Goal: Check status: Check status

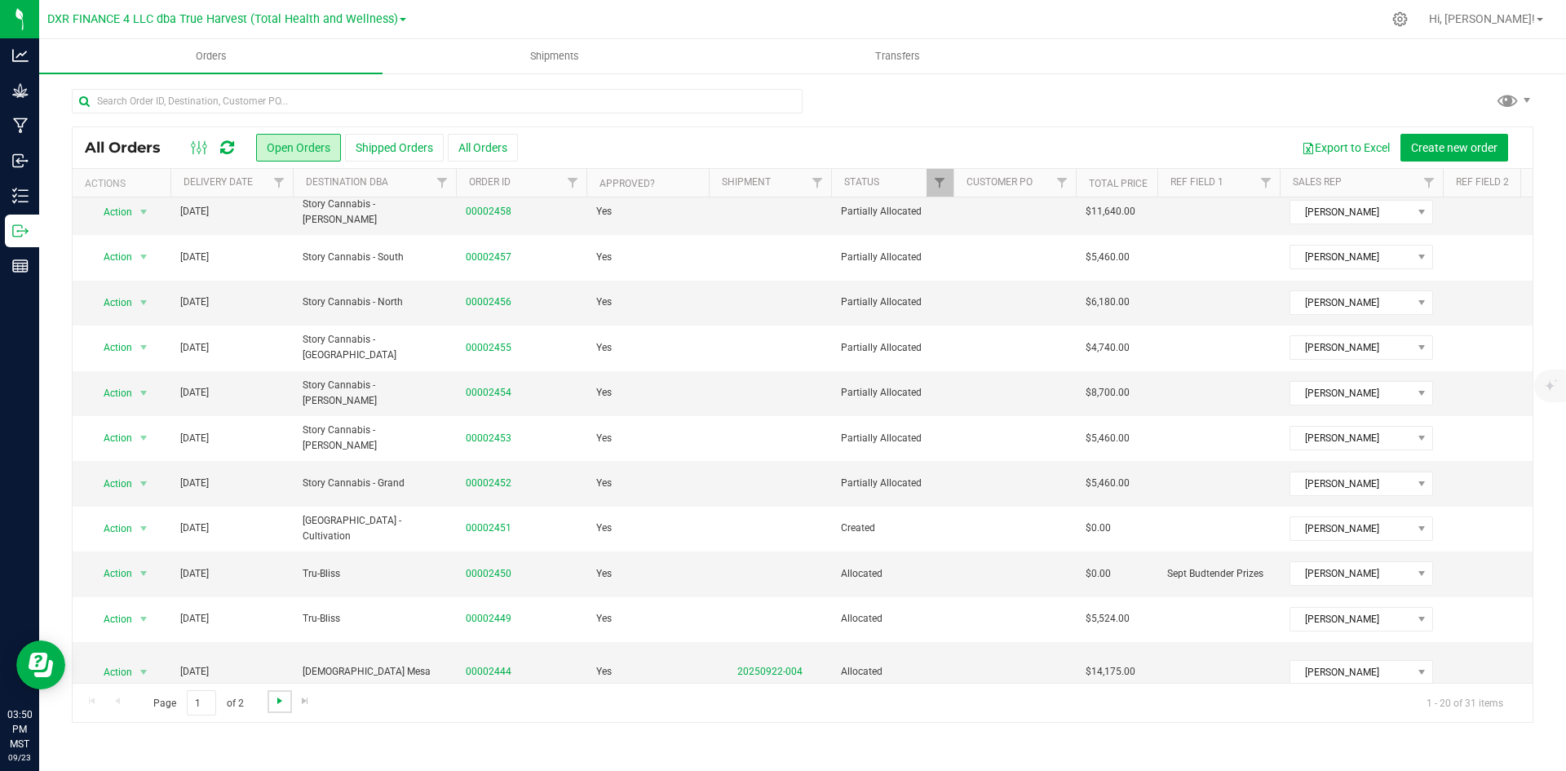
click at [281, 701] on span "Go to the next page" at bounding box center [279, 700] width 13 height 13
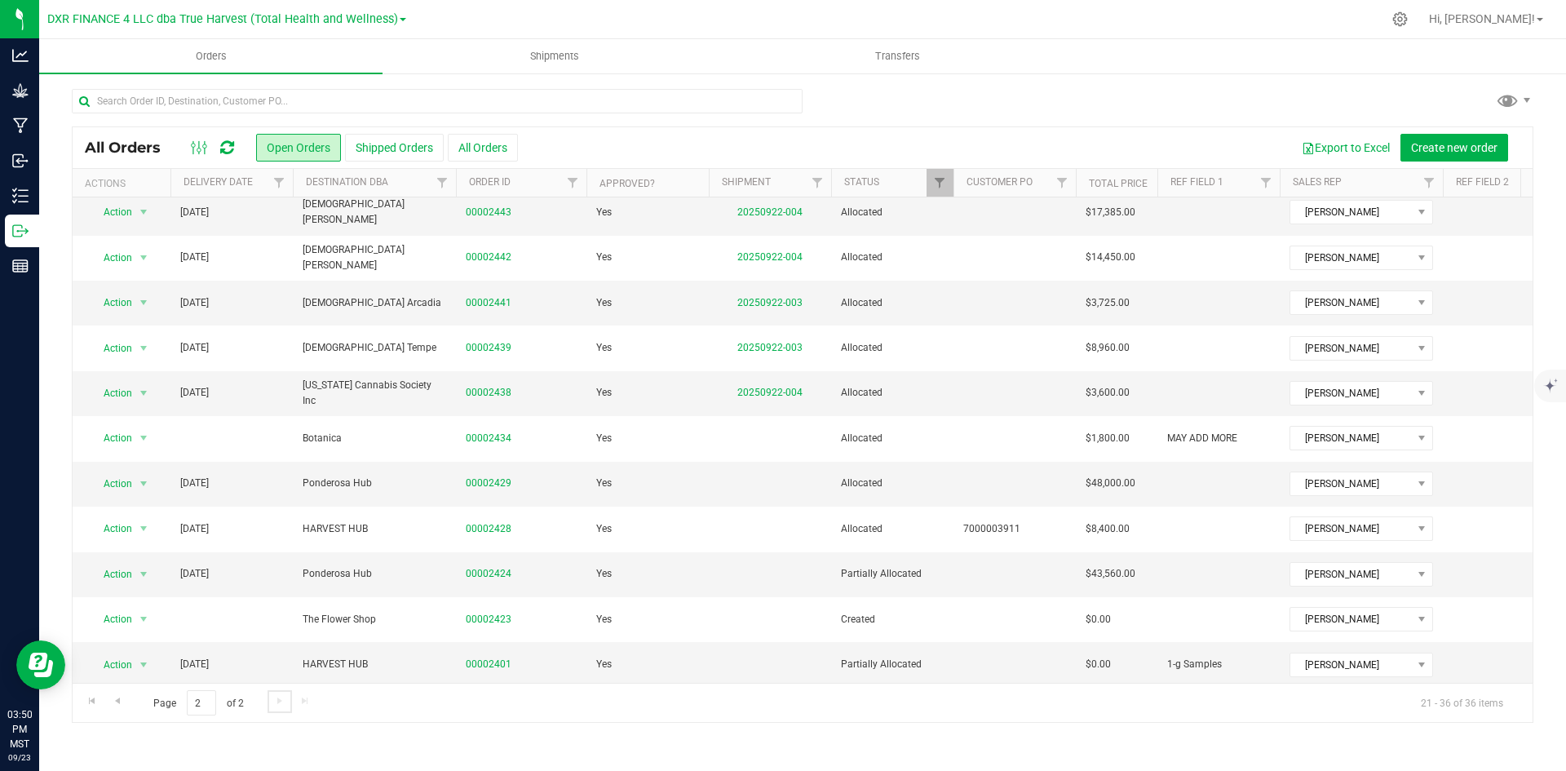
scroll to position [250, 0]
click at [495, 475] on link "00002429" at bounding box center [489, 482] width 46 height 15
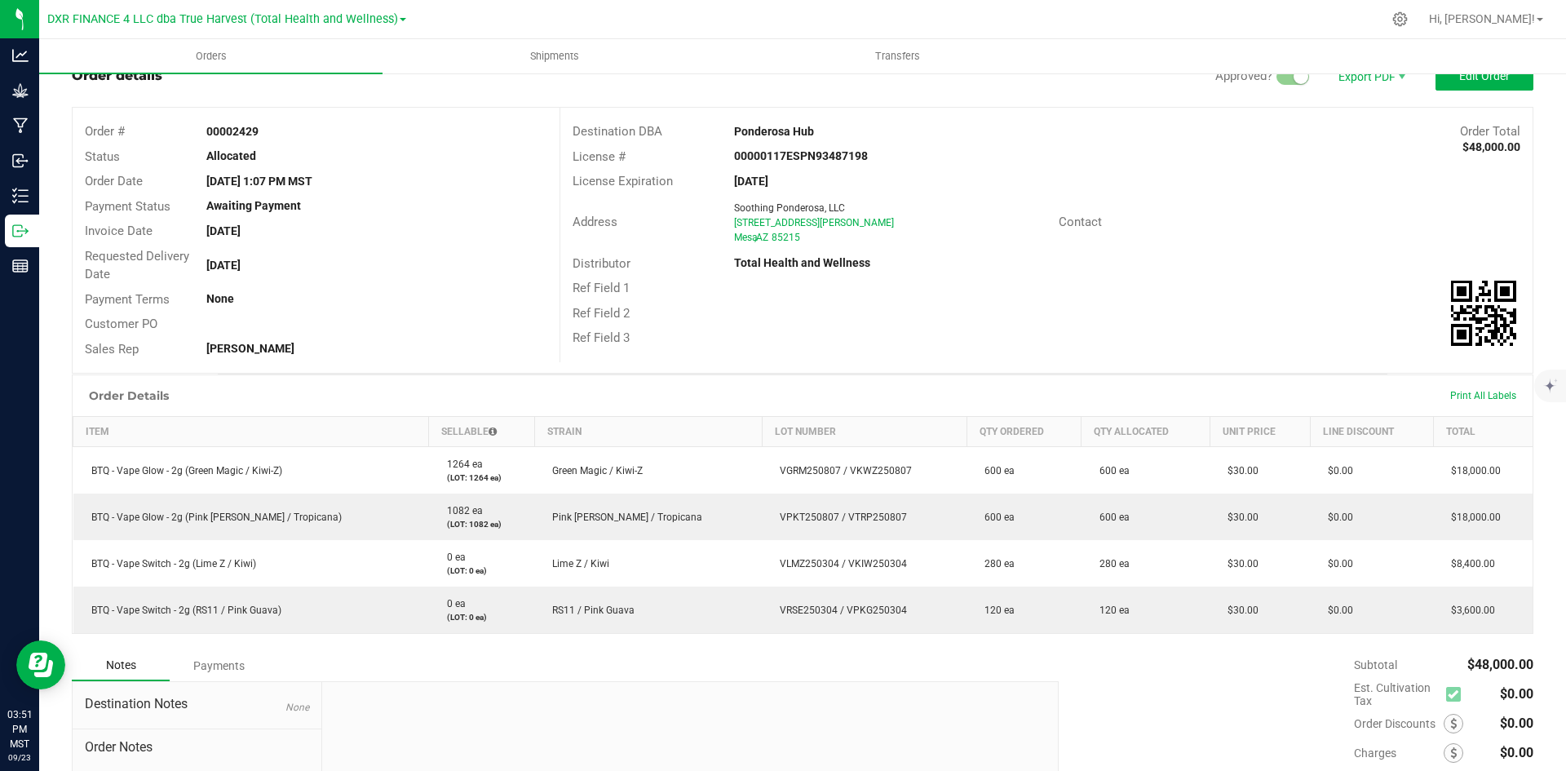
scroll to position [82, 0]
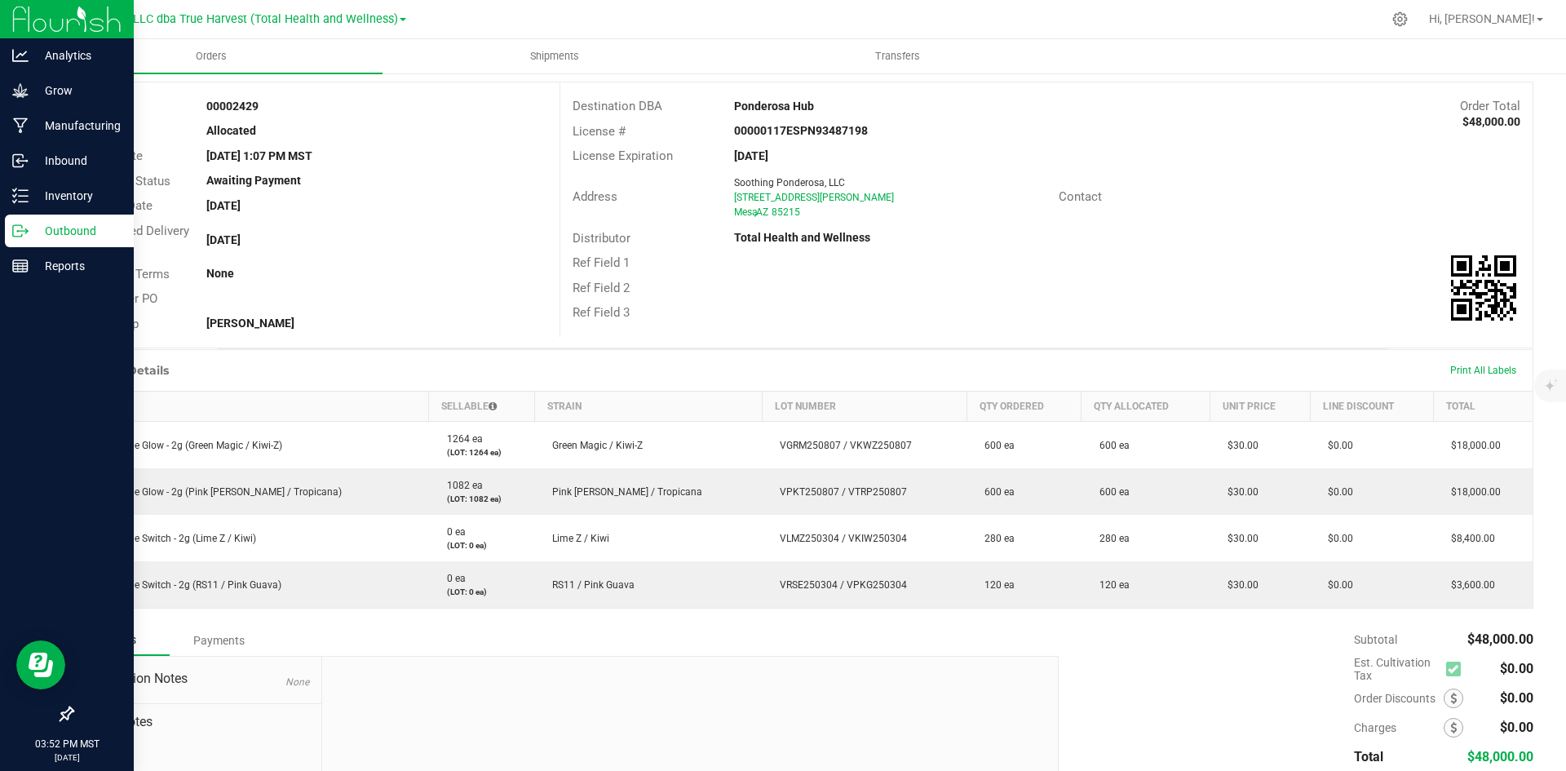
click at [33, 232] on p "Outbound" at bounding box center [78, 231] width 98 height 20
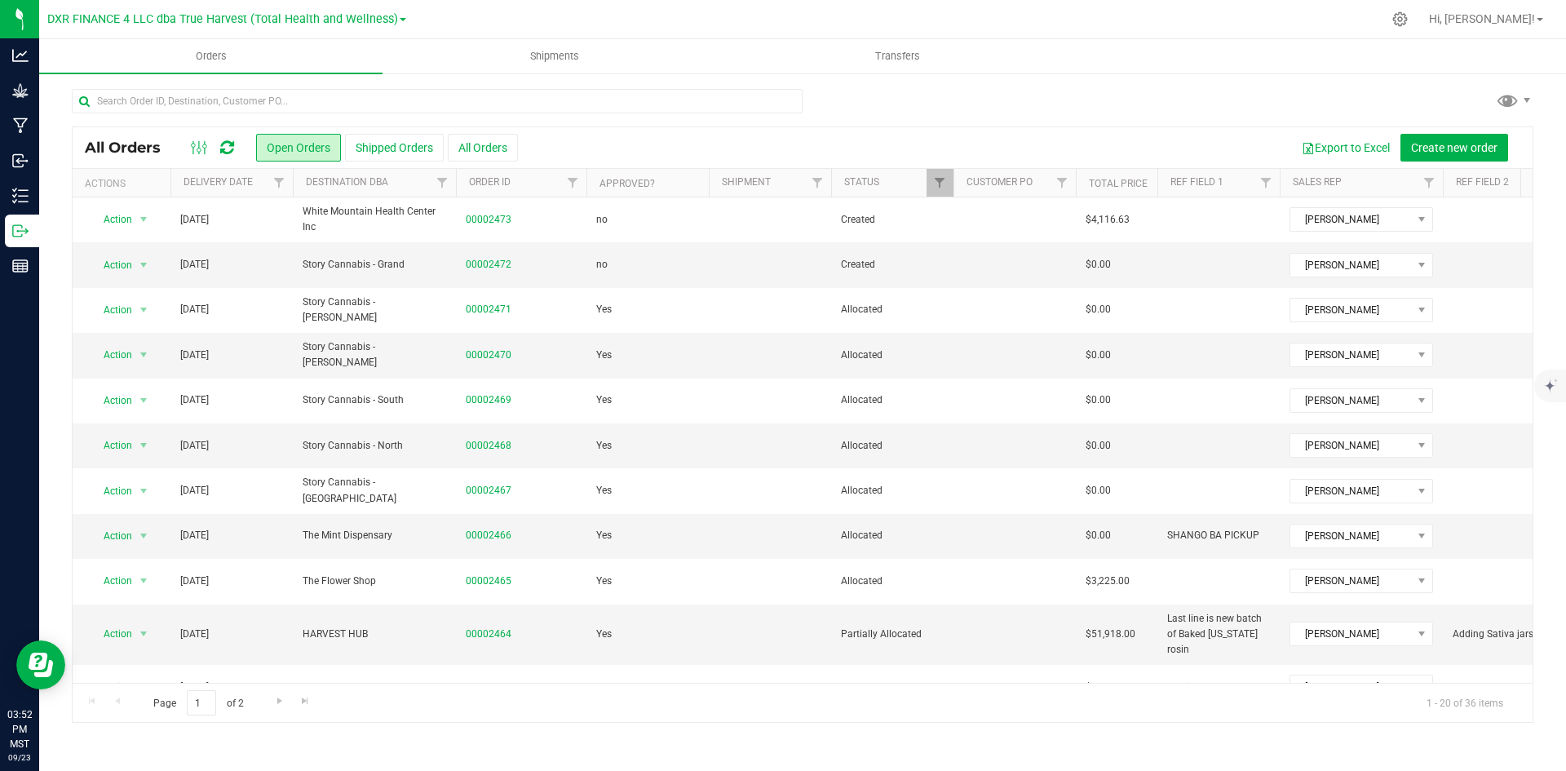
click at [255, 187] on th "Delivery Date" at bounding box center [231, 183] width 122 height 29
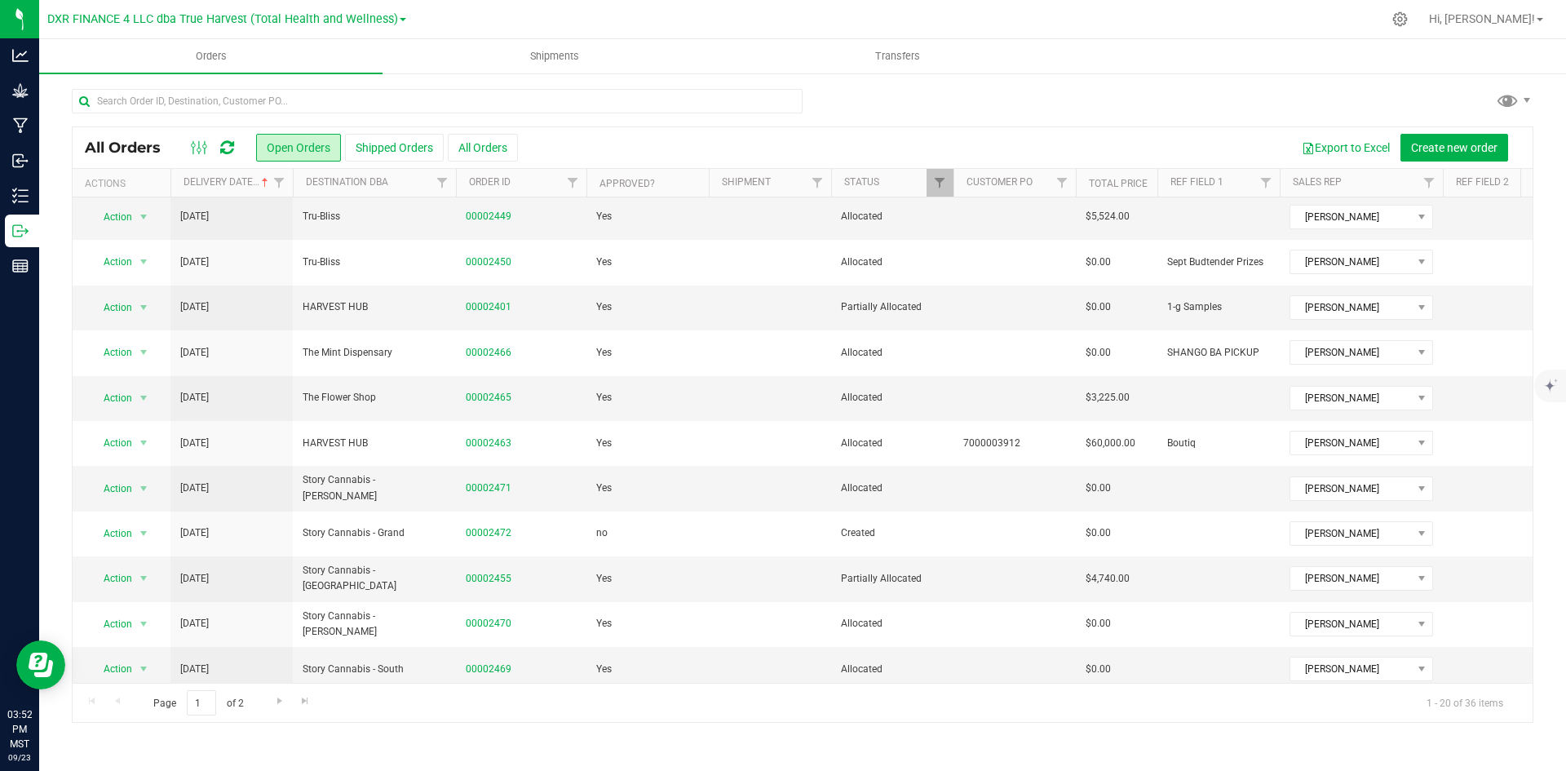
scroll to position [430, 0]
click at [276, 701] on span "Go to the next page" at bounding box center [279, 700] width 13 height 13
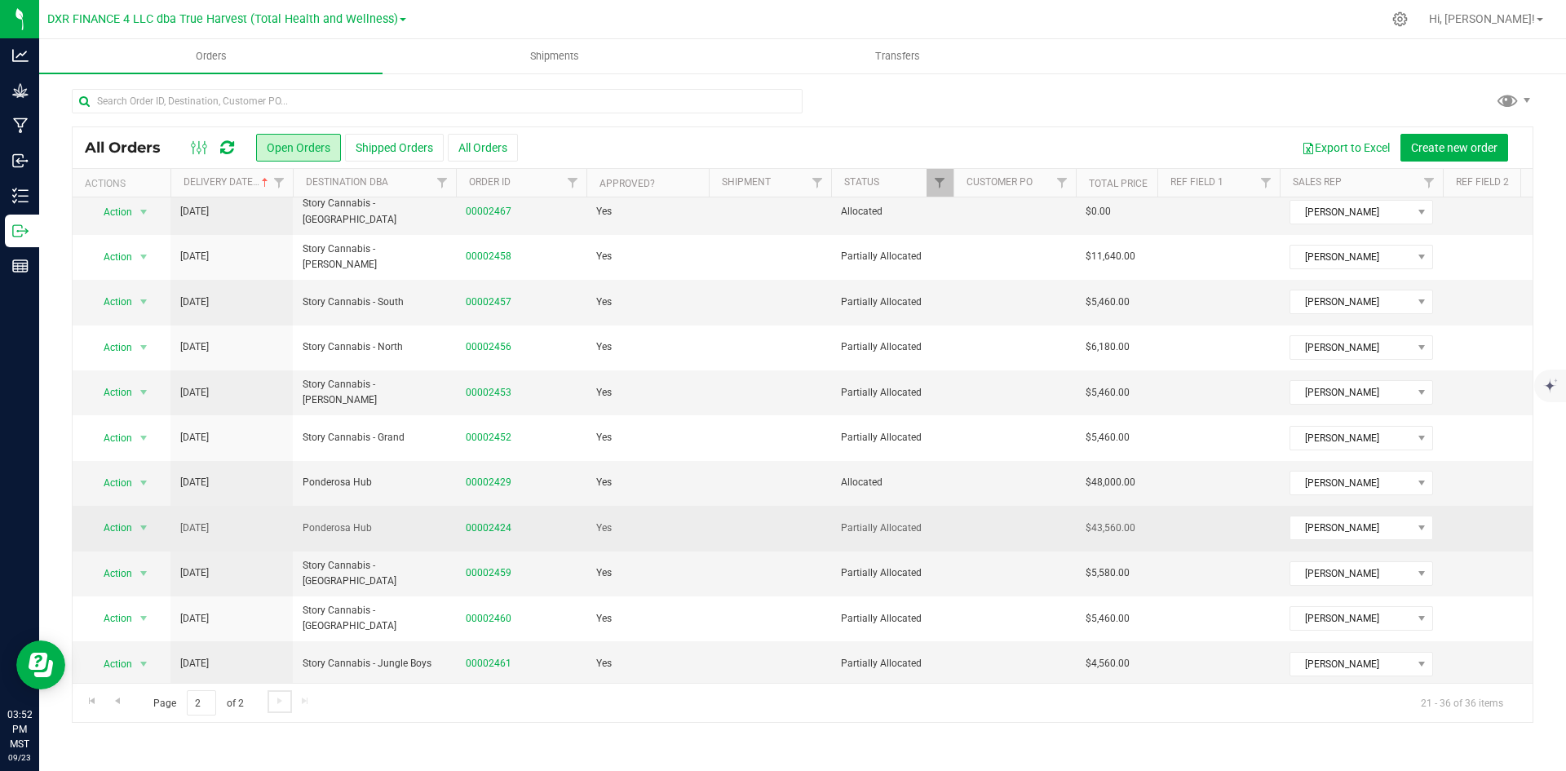
scroll to position [82, 0]
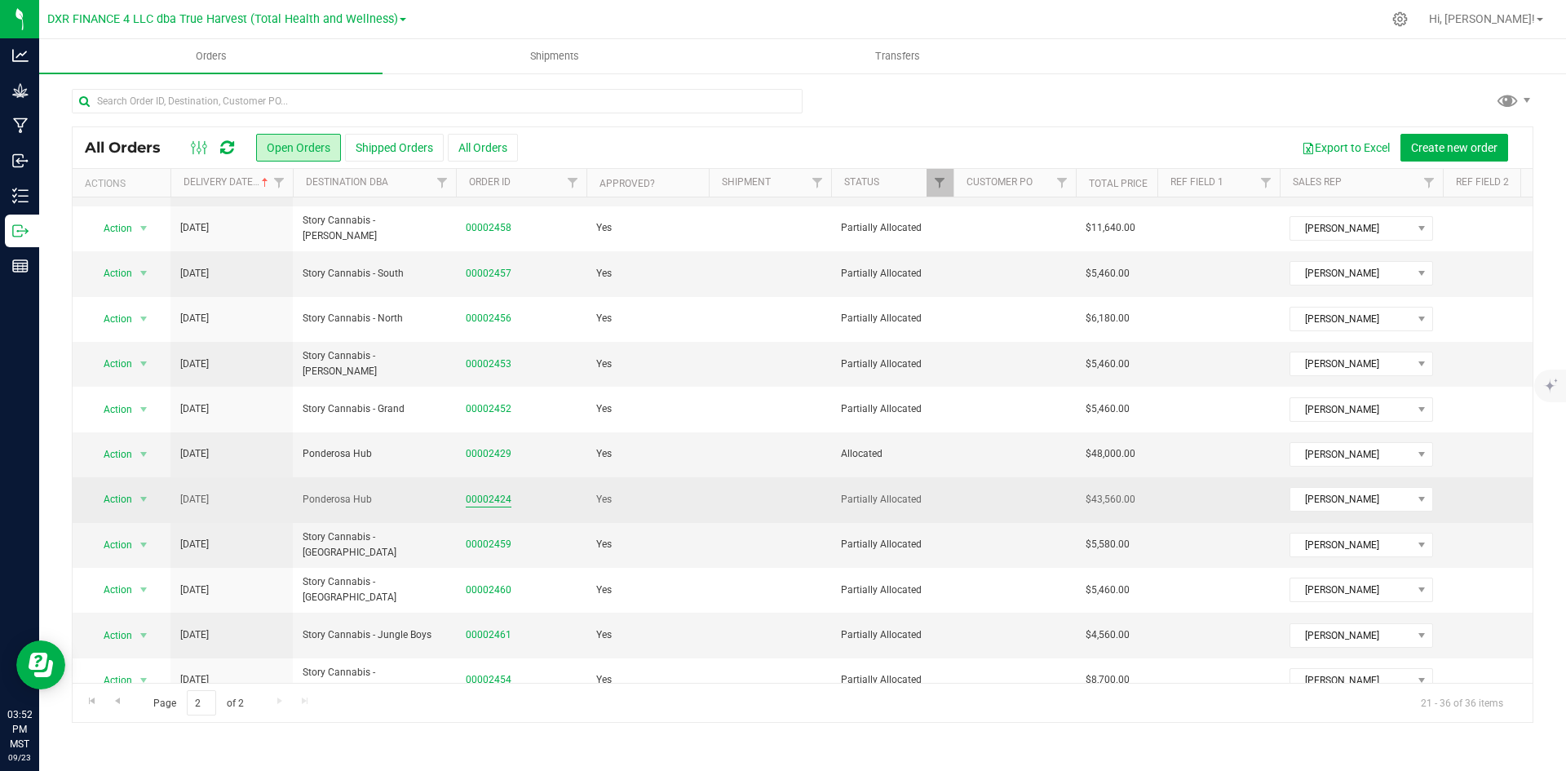
click at [486, 500] on link "00002424" at bounding box center [489, 499] width 46 height 15
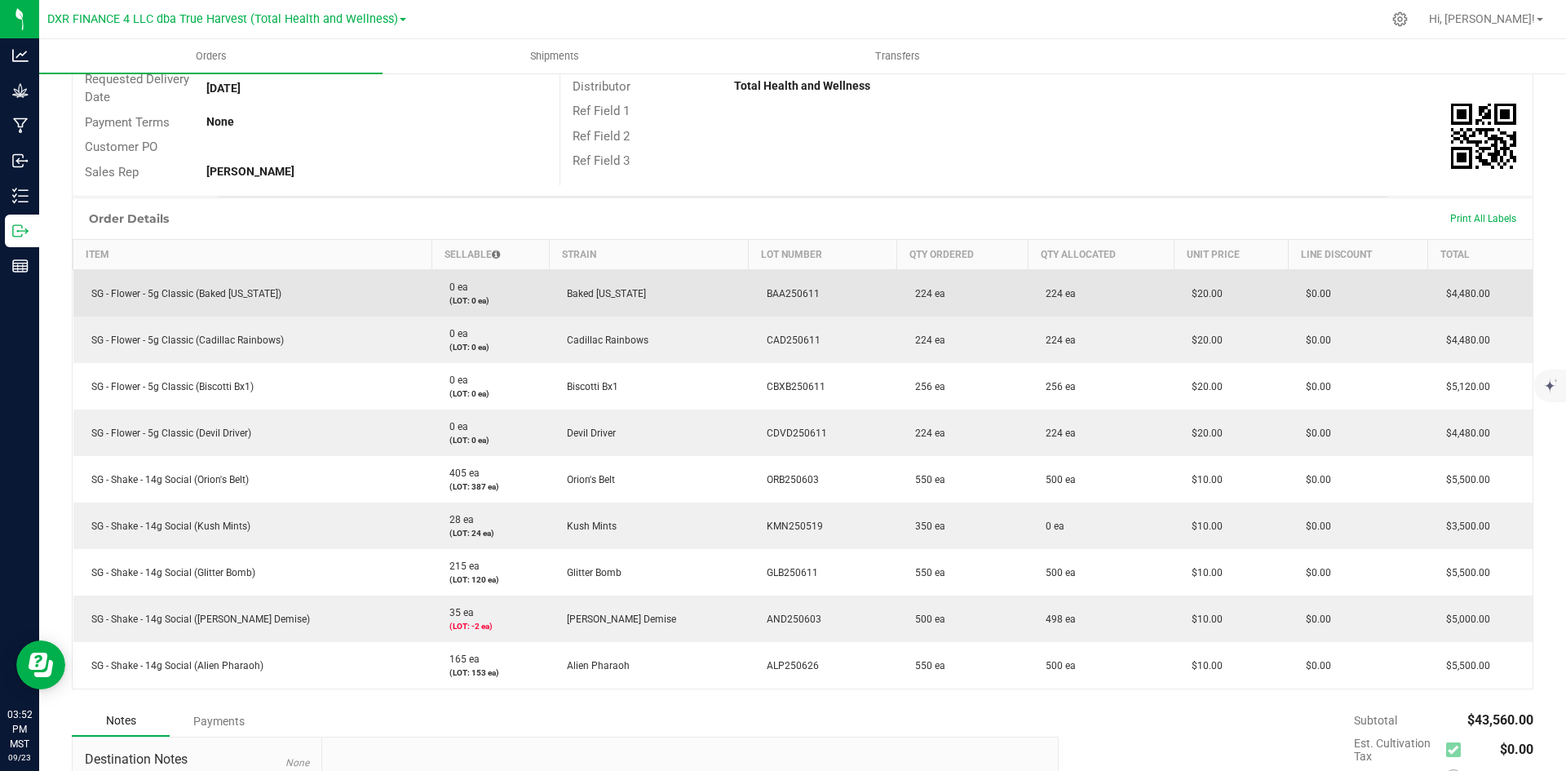
scroll to position [326, 0]
